Goal: Task Accomplishment & Management: Use online tool/utility

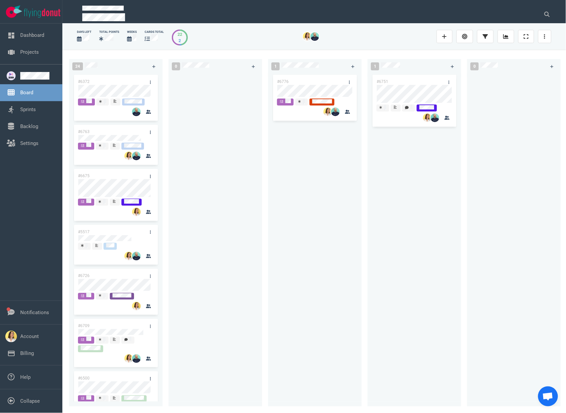
click at [259, 176] on div at bounding box center [216, 237] width 94 height 328
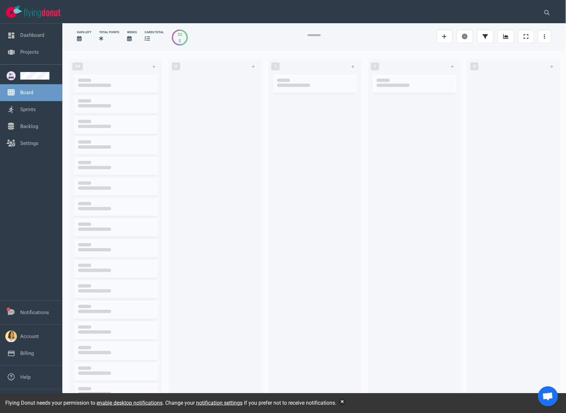
click at [298, 214] on div at bounding box center [315, 238] width 86 height 326
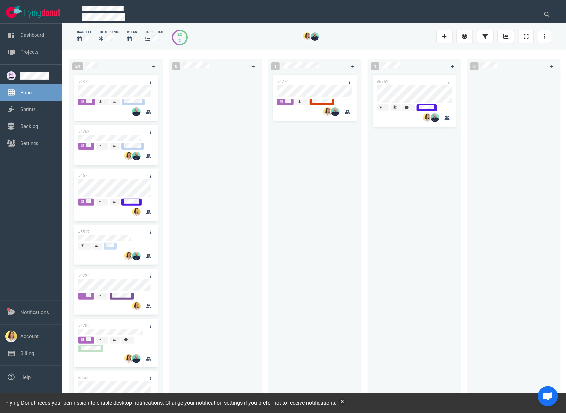
click at [203, 137] on div at bounding box center [216, 236] width 86 height 326
click at [346, 405] on button "button" at bounding box center [342, 402] width 7 height 7
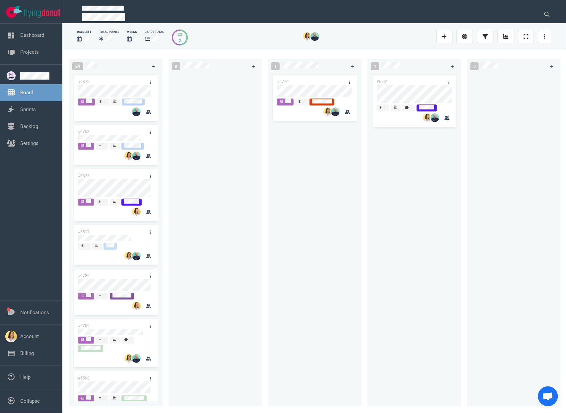
click at [309, 280] on div "#6776" at bounding box center [315, 236] width 86 height 326
click at [261, 135] on div at bounding box center [216, 237] width 94 height 328
click at [239, 228] on div at bounding box center [216, 236] width 86 height 326
click at [263, 187] on div "0" at bounding box center [219, 231] width 100 height 353
click at [406, 94] on div "#6751" at bounding box center [415, 236] width 86 height 326
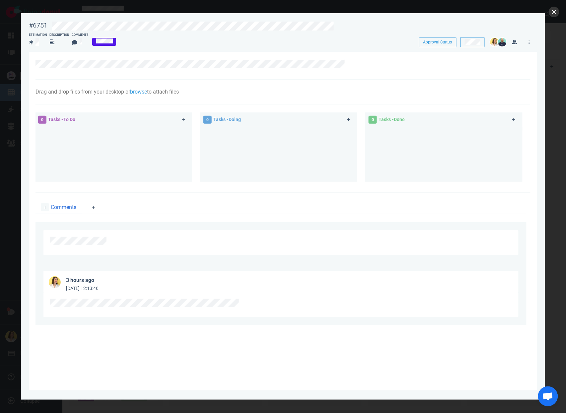
click at [554, 14] on button "close" at bounding box center [554, 12] width 11 height 11
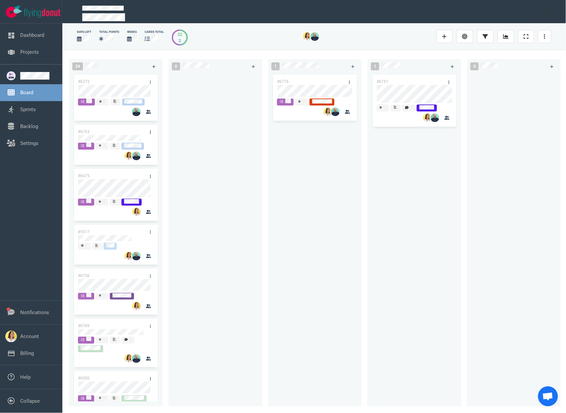
click at [554, 14] on button at bounding box center [547, 14] width 17 height 13
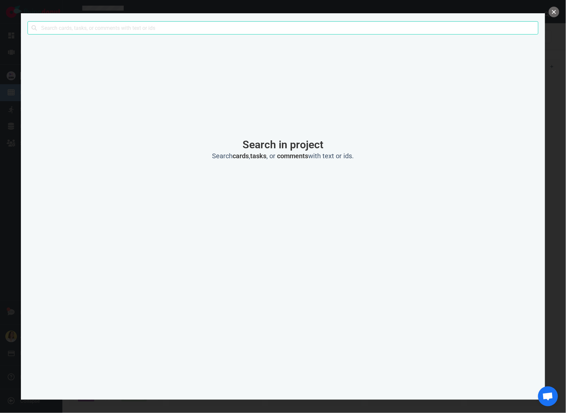
click at [554, 14] on button "close" at bounding box center [554, 12] width 11 height 11
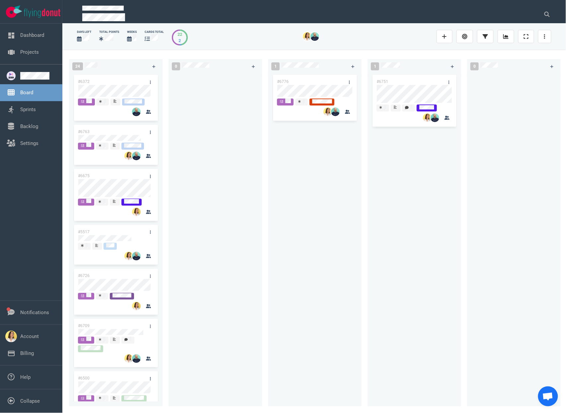
click at [213, 162] on div at bounding box center [216, 236] width 86 height 326
click at [250, 201] on div at bounding box center [216, 236] width 86 height 326
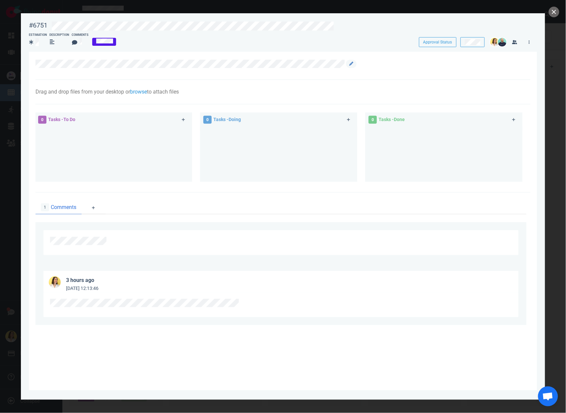
click at [89, 68] on div at bounding box center [281, 66] width 491 height 12
